Goal: Navigation & Orientation: Find specific page/section

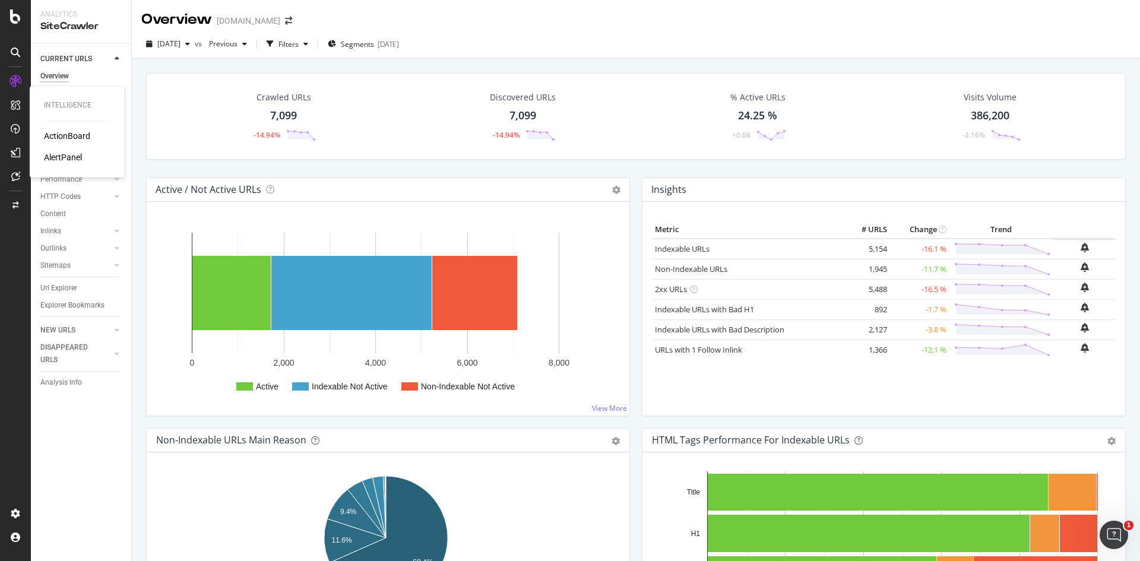
click at [65, 137] on div "ActionBoard" at bounding box center [67, 136] width 46 height 12
